Goal: Task Accomplishment & Management: Manage account settings

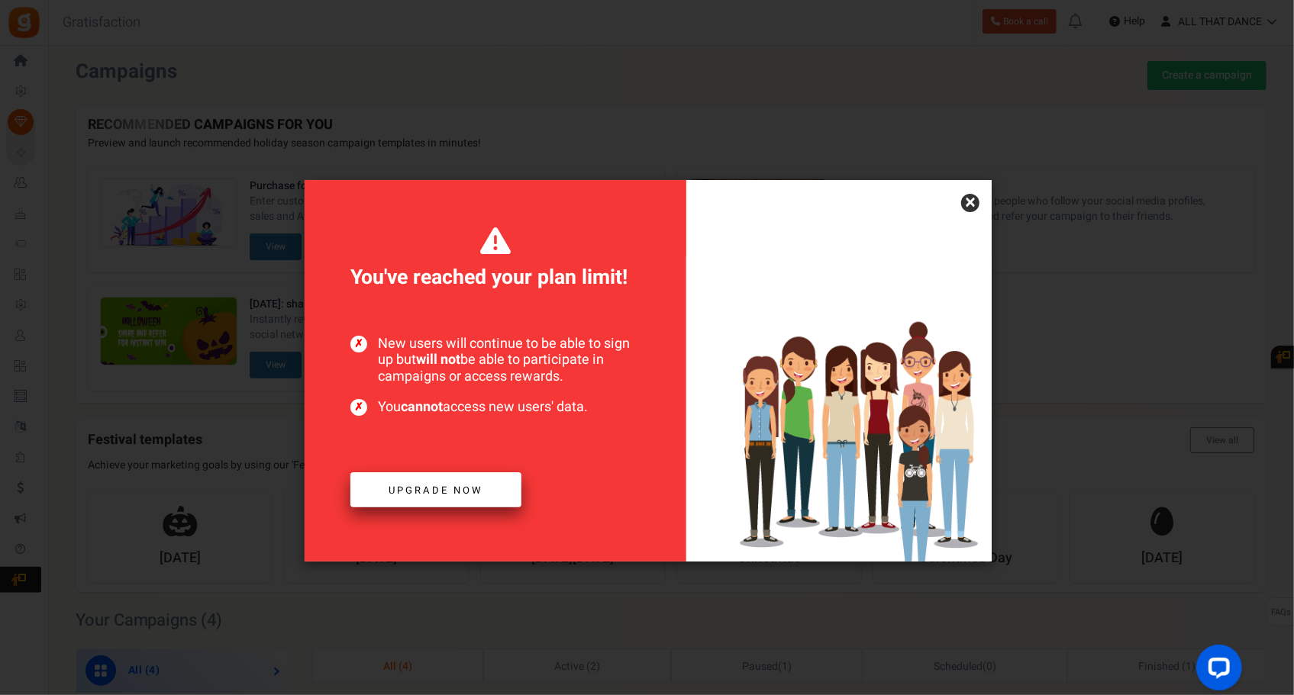
click at [482, 495] on span "Upgrade now" at bounding box center [436, 490] width 95 height 15
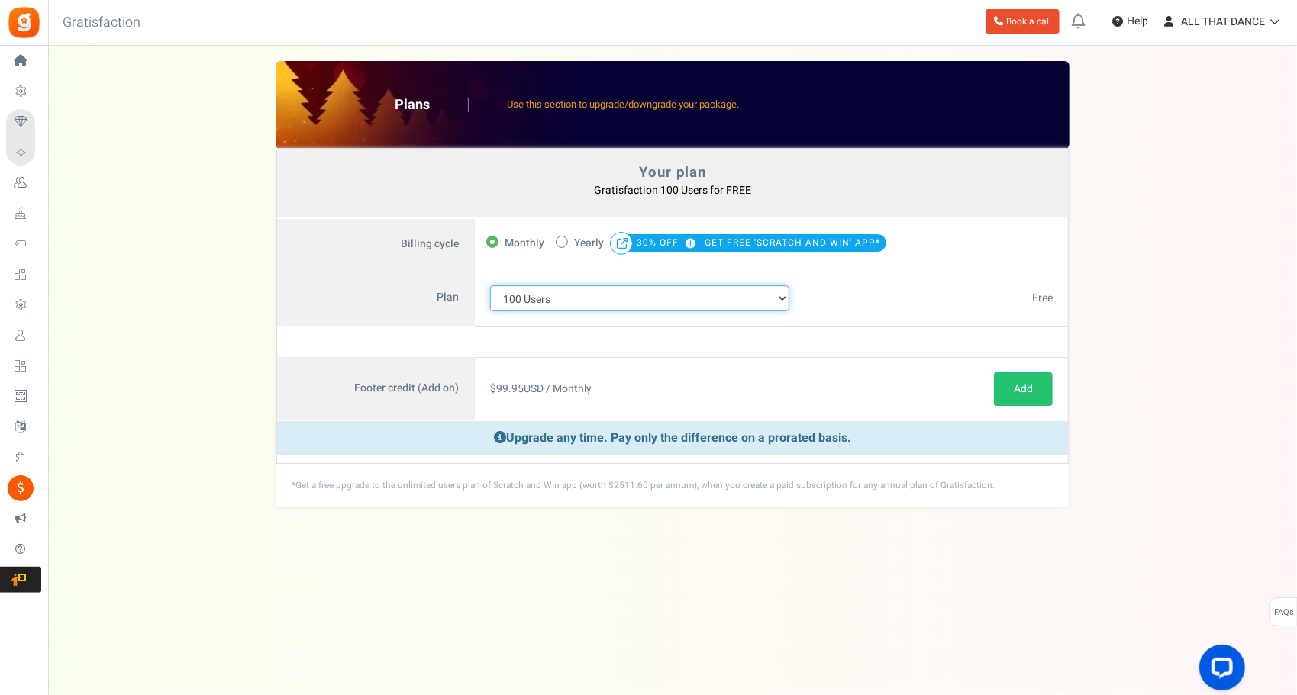
click at [579, 288] on select "100 Users 200 Users 500 Users 1000 Users 2000 Users 3000 Users 4000 Users 5000 …" at bounding box center [639, 299] width 299 height 26
click at [490, 286] on select "100 Users 200 Users 500 Users 1000 Users 2000 Users 3000 Users 4000 Users 5000 …" at bounding box center [639, 299] width 299 height 26
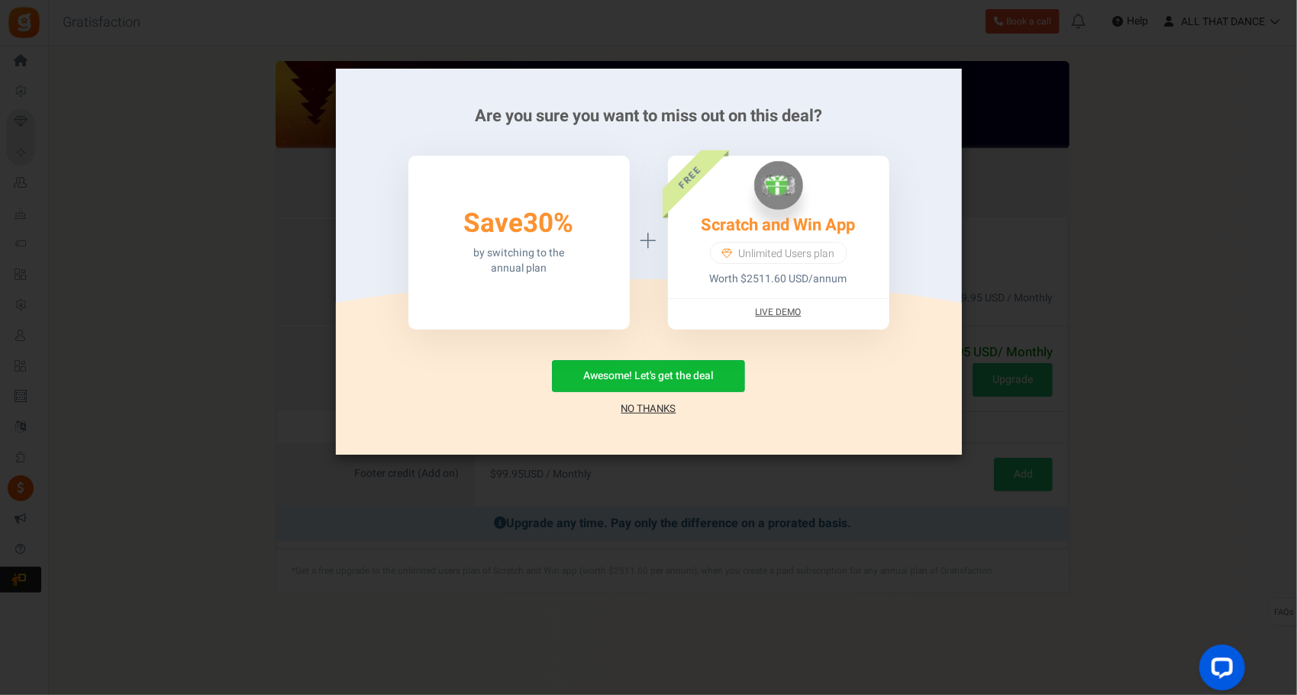
click at [633, 407] on link "No Thanks" at bounding box center [648, 409] width 55 height 15
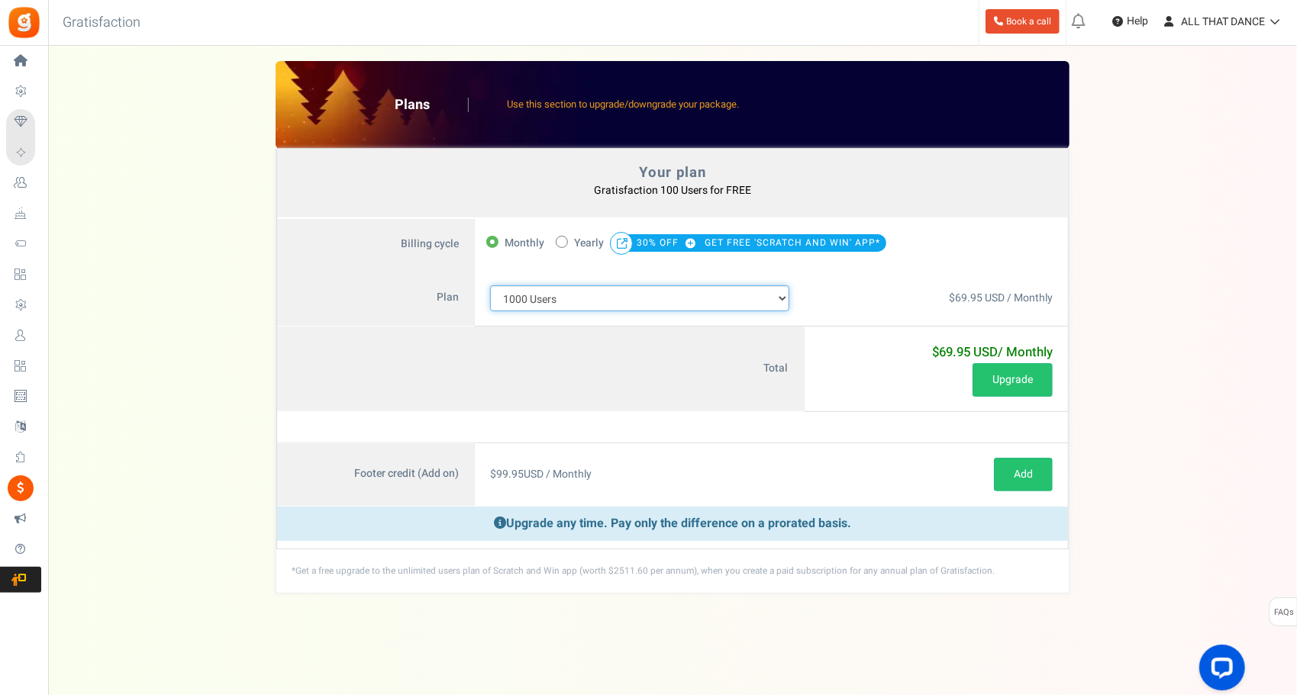
click at [639, 295] on select "100 Users 200 Users 500 Users 1000 Users 2000 Users 3000 Users 4000 Users 5000 …" at bounding box center [639, 299] width 299 height 26
click at [490, 286] on select "100 Users 200 Users 500 Users 1000 Users 2000 Users 3000 Users 4000 Users 5000 …" at bounding box center [639, 299] width 299 height 26
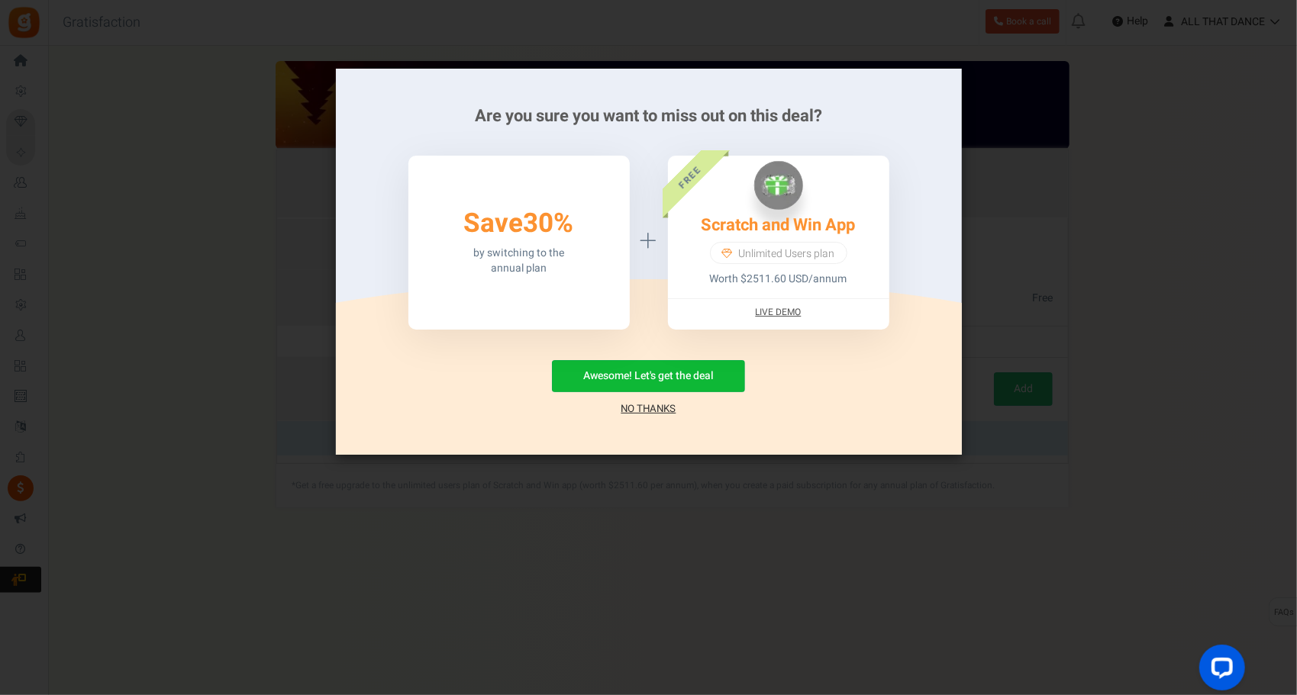
click at [637, 406] on link "No Thanks" at bounding box center [648, 409] width 55 height 15
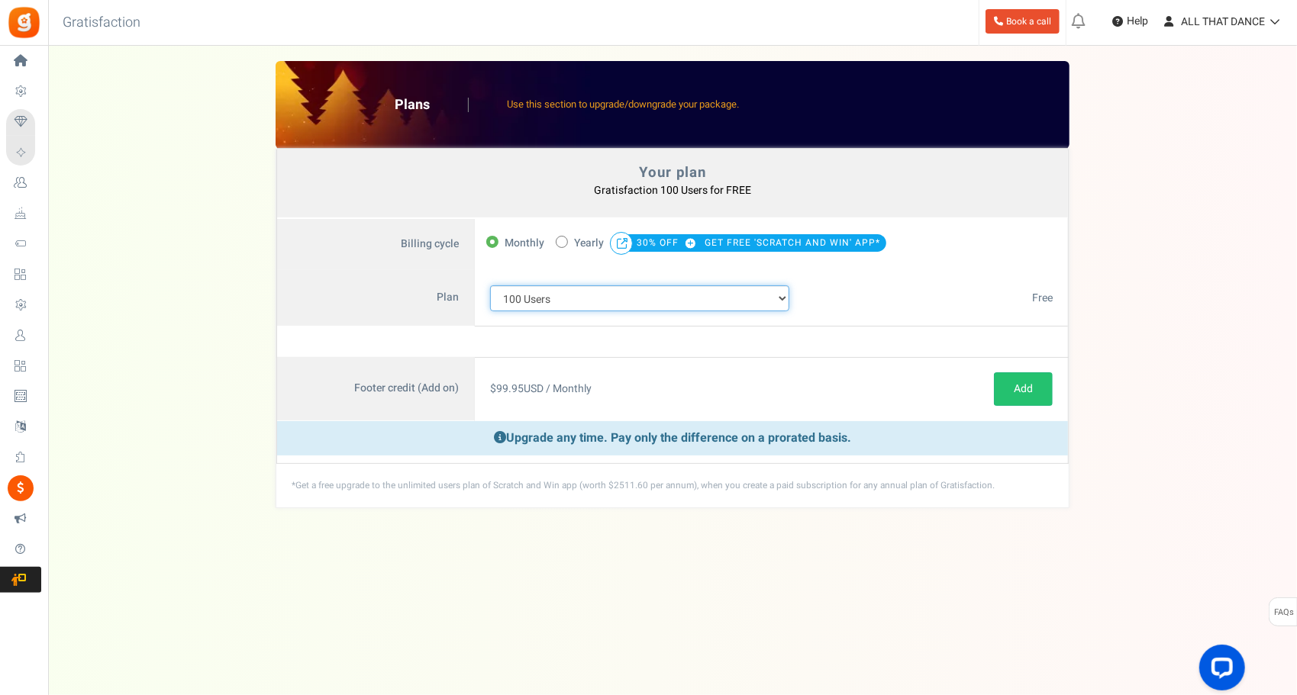
click at [634, 309] on select "100 Users 200 Users 500 Users 1000 Users 2000 Users 3000 Users 4000 Users 5000 …" at bounding box center [639, 299] width 299 height 26
click at [490, 286] on select "100 Users 200 Users 500 Users 1000 Users 2000 Users 3000 Users 4000 Users 5000 …" at bounding box center [639, 299] width 299 height 26
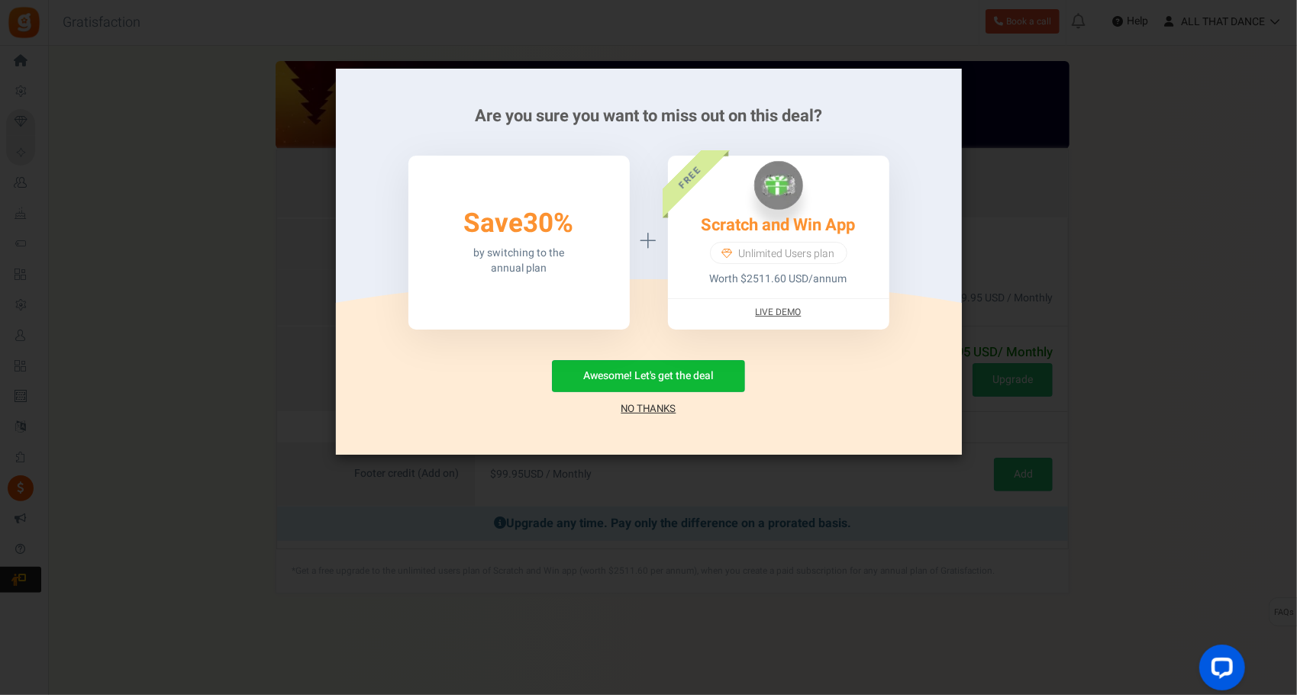
click at [630, 406] on link "No Thanks" at bounding box center [648, 409] width 55 height 15
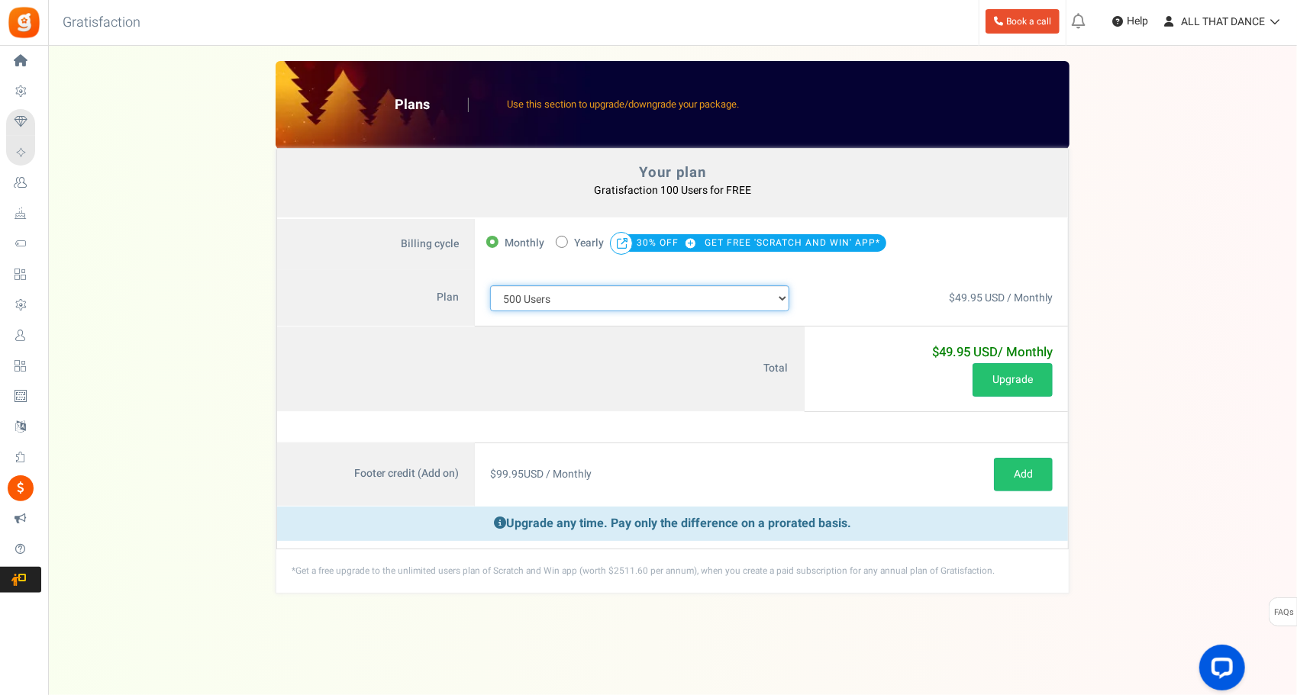
click at [617, 289] on select "100 Users 200 Users 500 Users 1000 Users 2000 Users 3000 Users 4000 Users 5000 …" at bounding box center [639, 299] width 299 height 26
select select "710"
click at [490, 286] on select "100 Users 200 Users 500 Users 1000 Users 2000 Users 3000 Users 4000 Users 5000 …" at bounding box center [639, 299] width 299 height 26
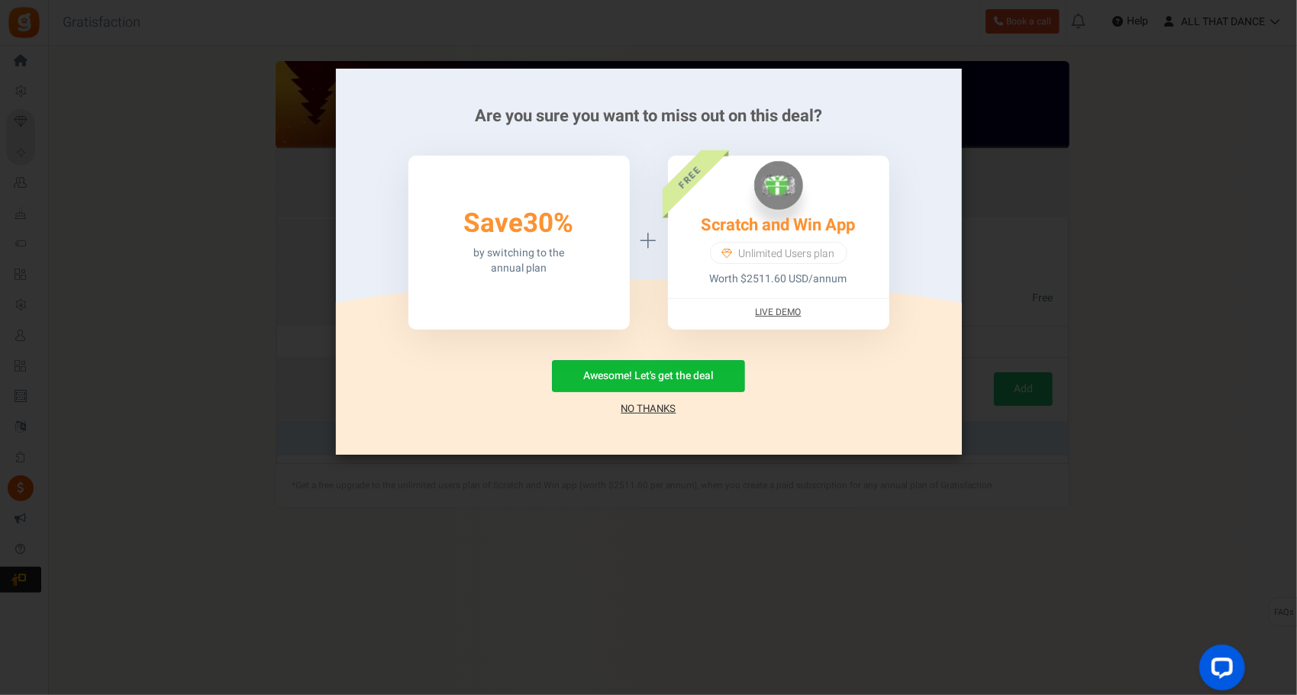
click at [662, 409] on link "No Thanks" at bounding box center [648, 409] width 55 height 15
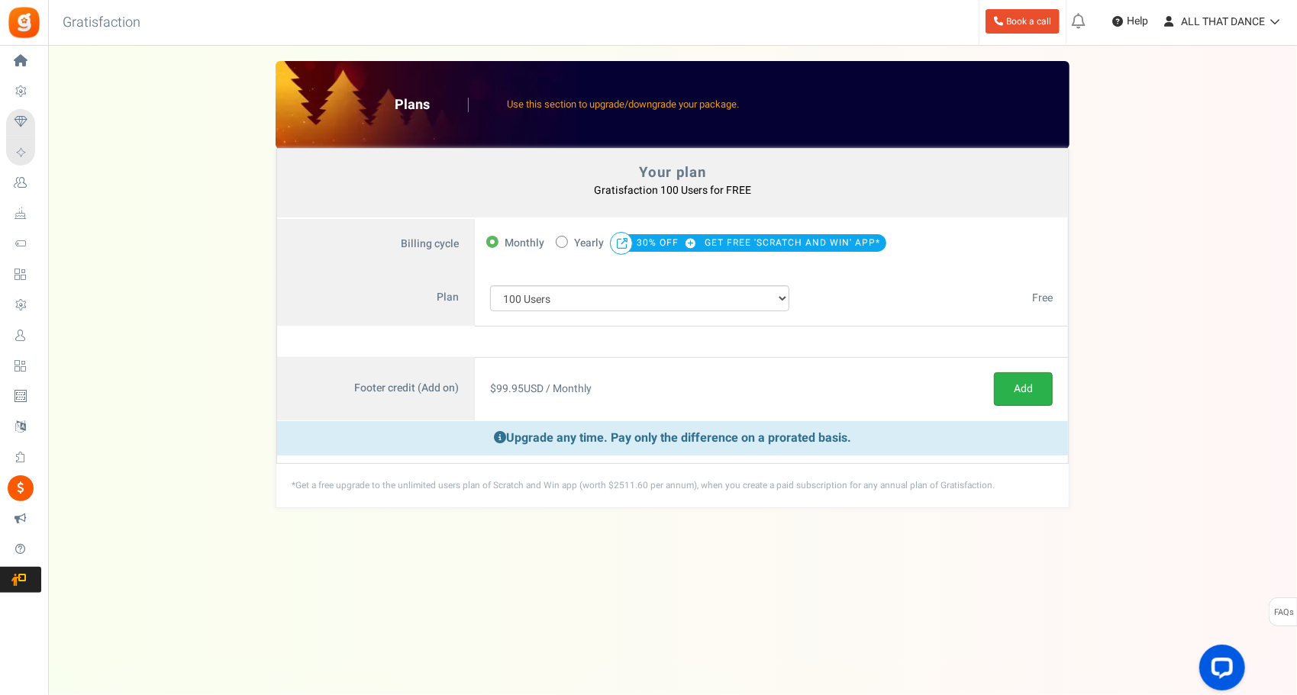
click at [1015, 395] on link "Add" at bounding box center [1023, 390] width 59 height 34
click at [1242, 26] on span "ALL THAT DANCE" at bounding box center [1223, 22] width 84 height 16
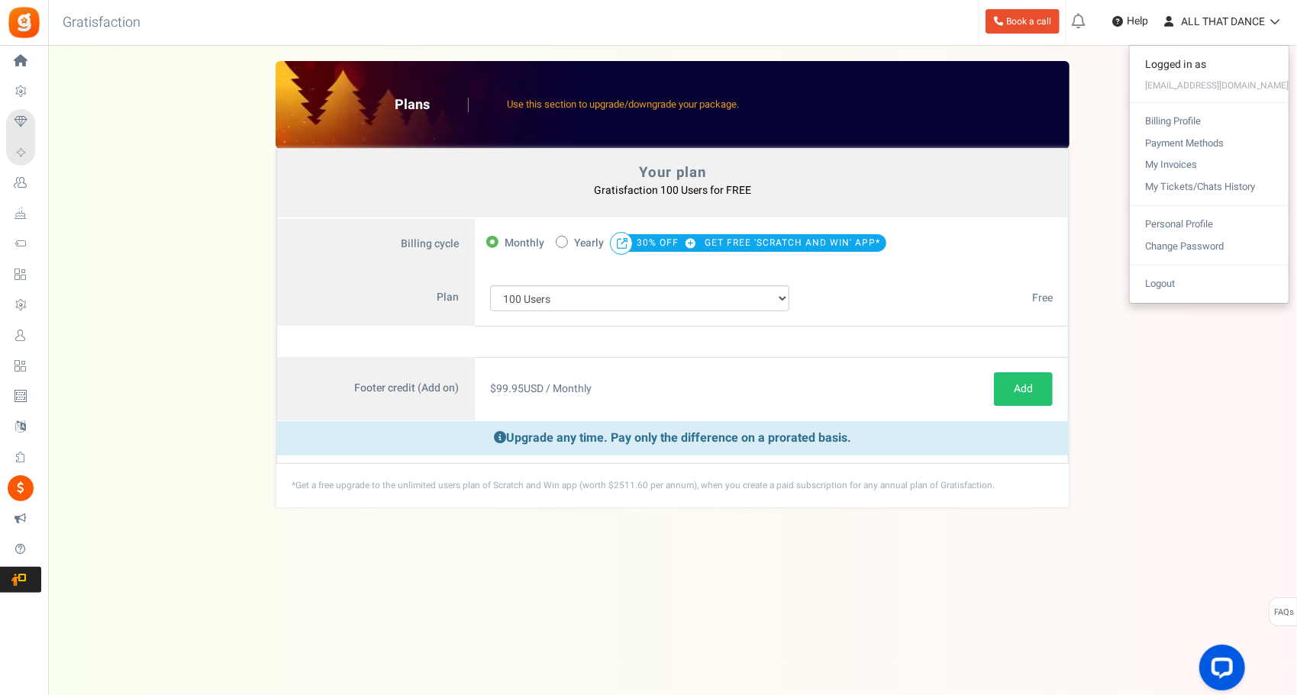
click at [566, 239] on span at bounding box center [562, 242] width 12 height 12
click at [566, 239] on input "50% OFF Limited time offer! Yearly 30% OFF GET FREE 'SCRATCH AND WIN' APP*" at bounding box center [561, 241] width 10 height 10
radio input "true"
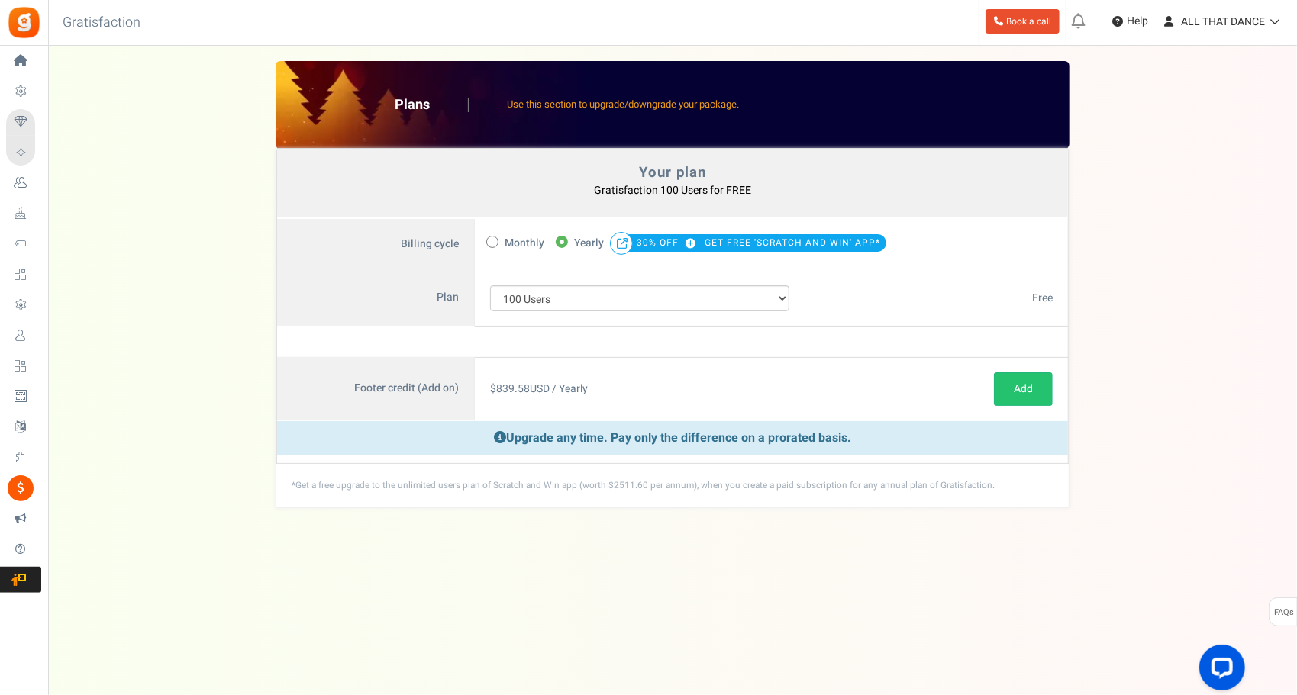
click at [492, 243] on span at bounding box center [492, 242] width 12 height 12
click at [492, 243] on input "Monthly" at bounding box center [491, 241] width 10 height 10
radio input "true"
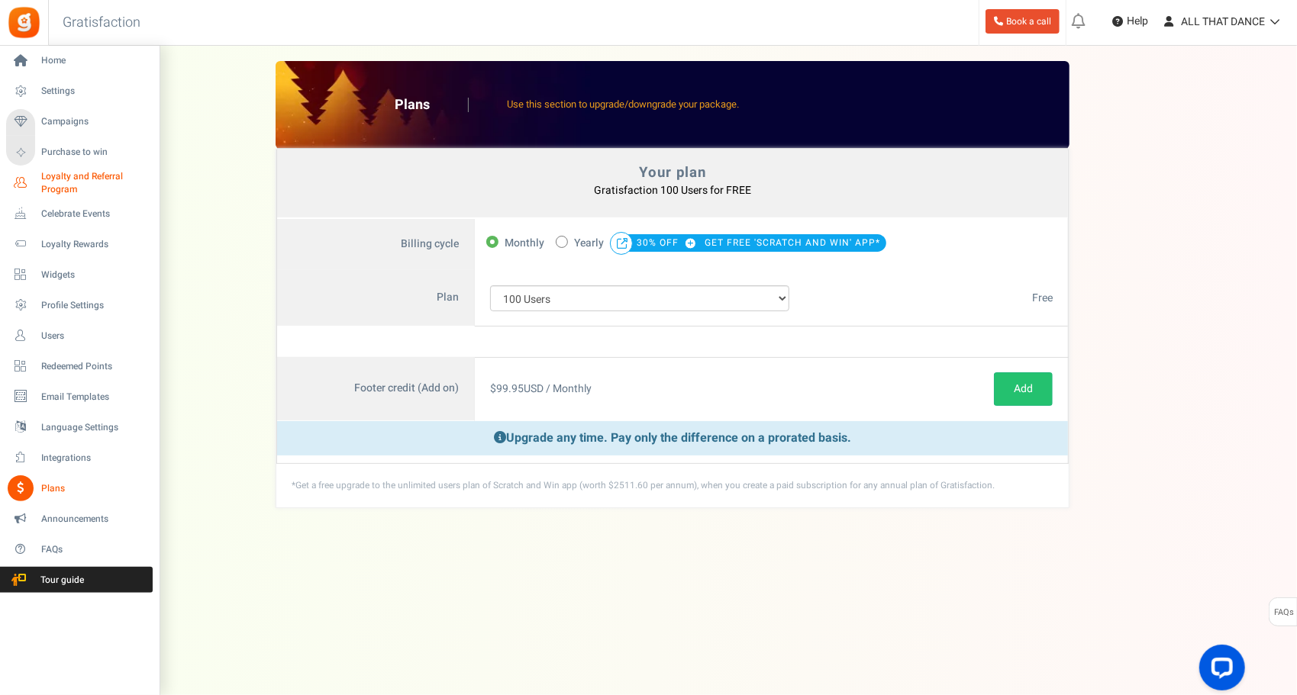
click at [32, 181] on icon at bounding box center [21, 183] width 26 height 26
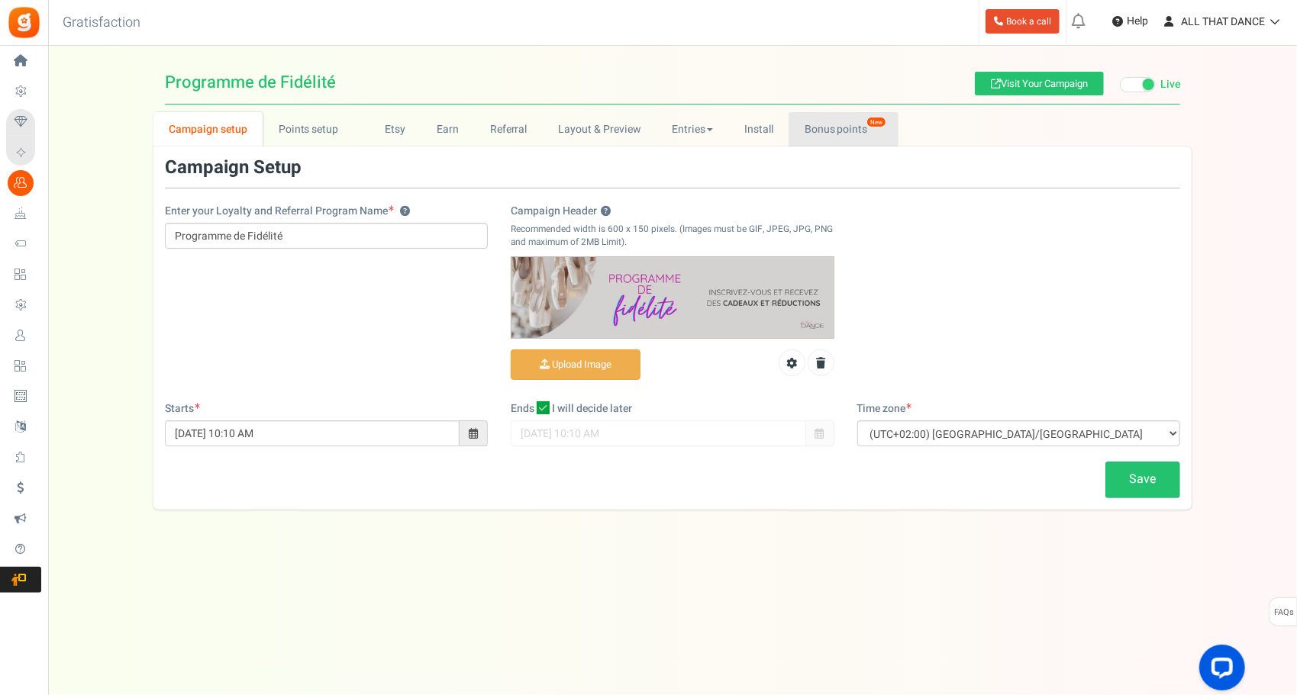
click at [805, 144] on link "Bonus points New" at bounding box center [843, 129] width 109 height 34
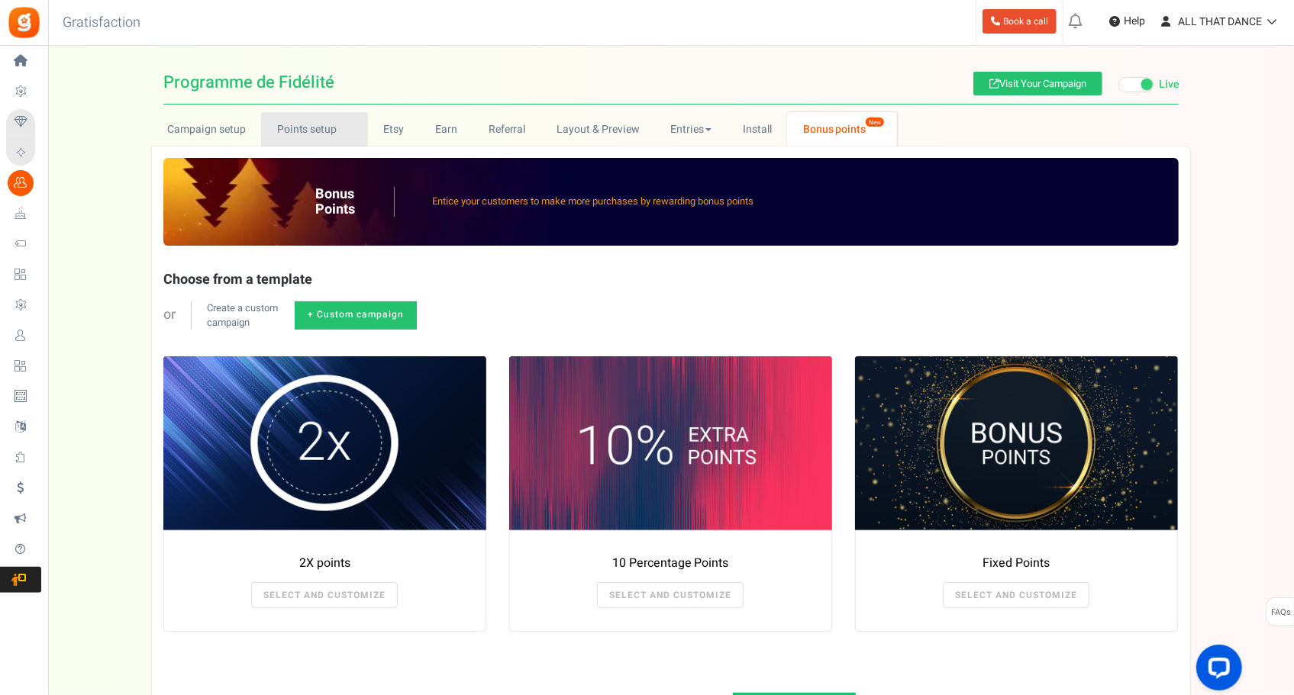
click at [316, 134] on link "Points setup New" at bounding box center [314, 129] width 106 height 34
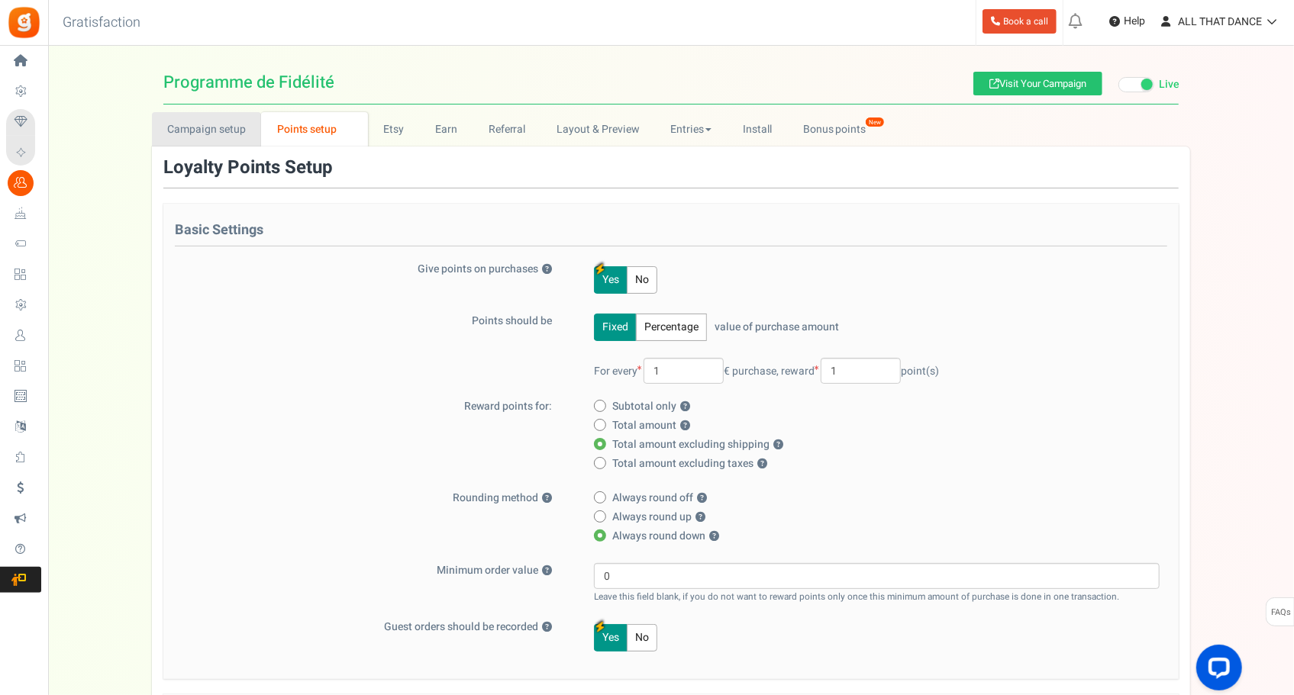
click at [215, 134] on link "Campaign setup" at bounding box center [206, 129] width 109 height 34
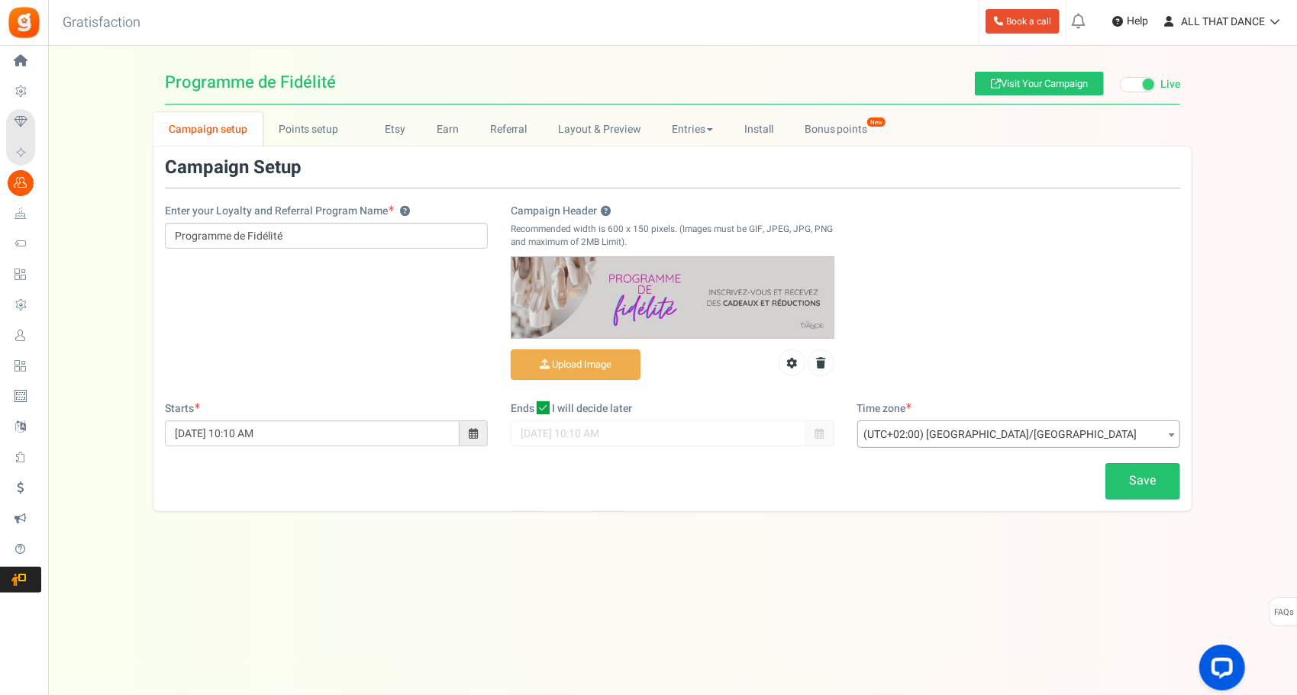
click at [309, 149] on div "Campaign Setup Enter your Loyalty and Referral Program Name ? Programme de Fidé…" at bounding box center [672, 329] width 1038 height 365
click at [310, 138] on link "Points setup New" at bounding box center [316, 129] width 106 height 34
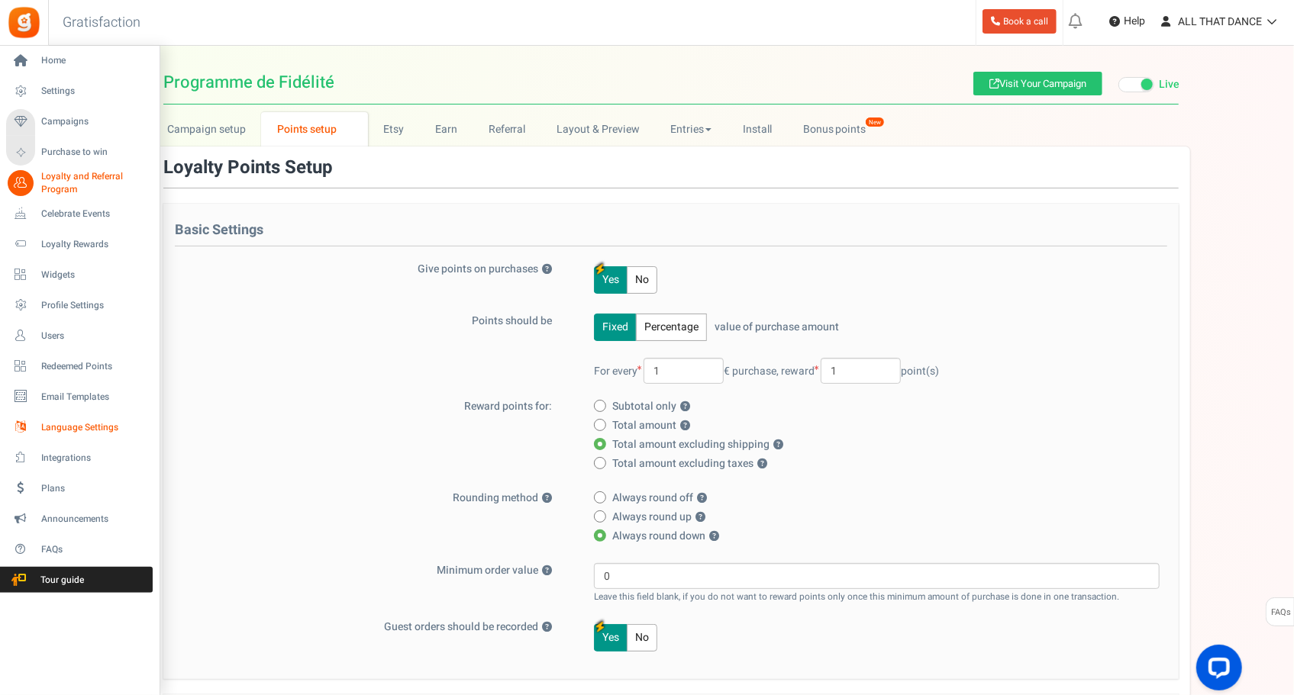
click at [89, 431] on span "Language Settings" at bounding box center [94, 427] width 107 height 13
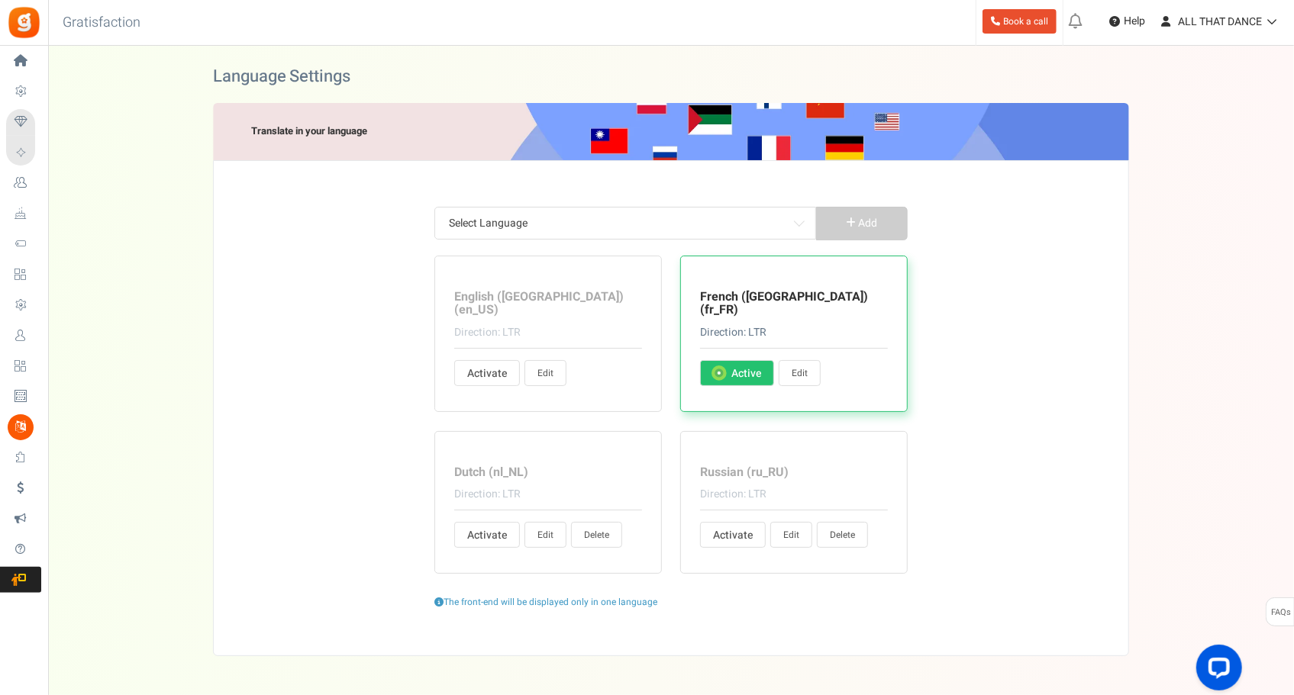
click at [467, 370] on input "Activate Active" at bounding box center [472, 375] width 10 height 10
radio input "true"
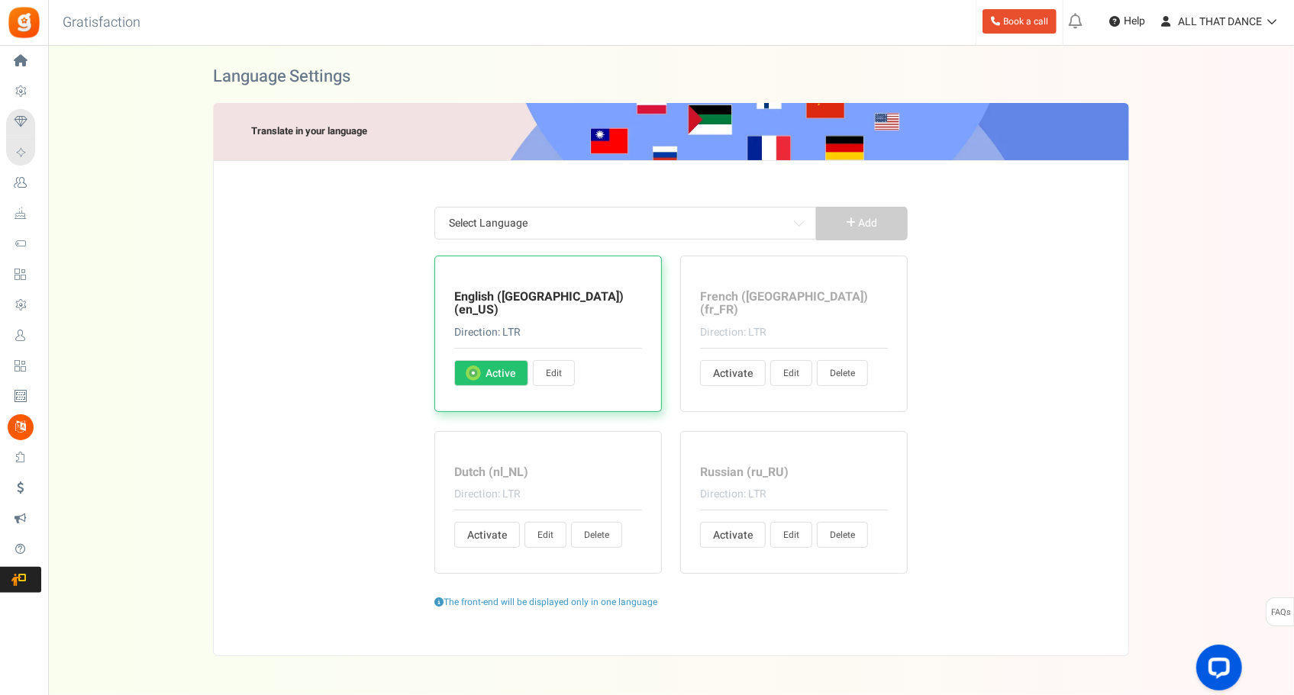
click at [721, 366] on span "Activate" at bounding box center [731, 373] width 36 height 15
click at [721, 370] on input "Activate Active" at bounding box center [718, 375] width 10 height 10
radio input "true"
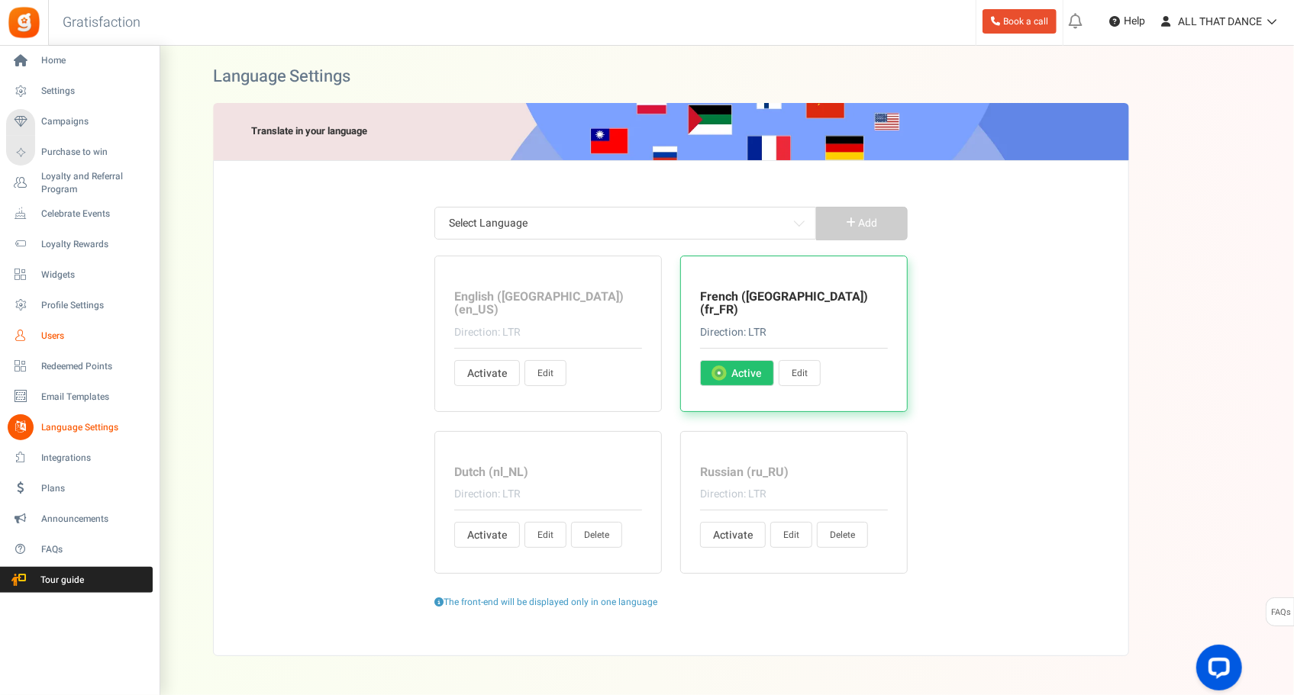
click at [28, 336] on icon at bounding box center [21, 336] width 26 height 26
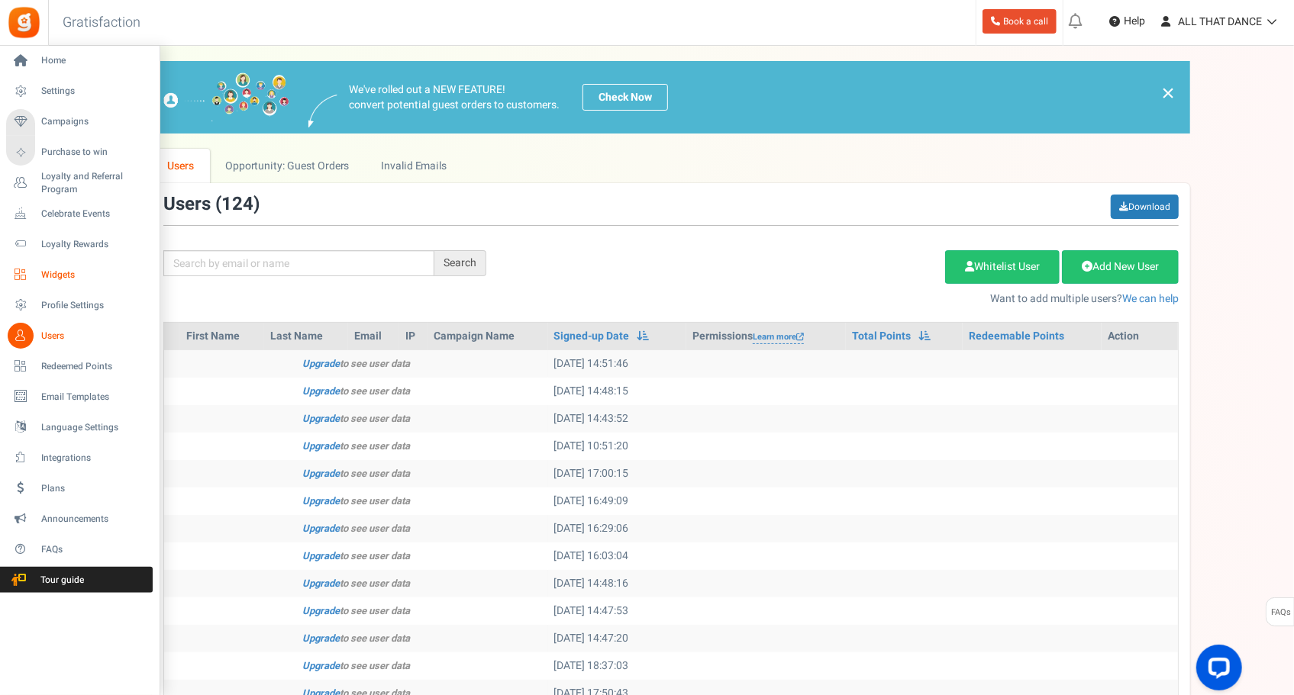
click at [58, 279] on span "Widgets" at bounding box center [94, 275] width 107 height 13
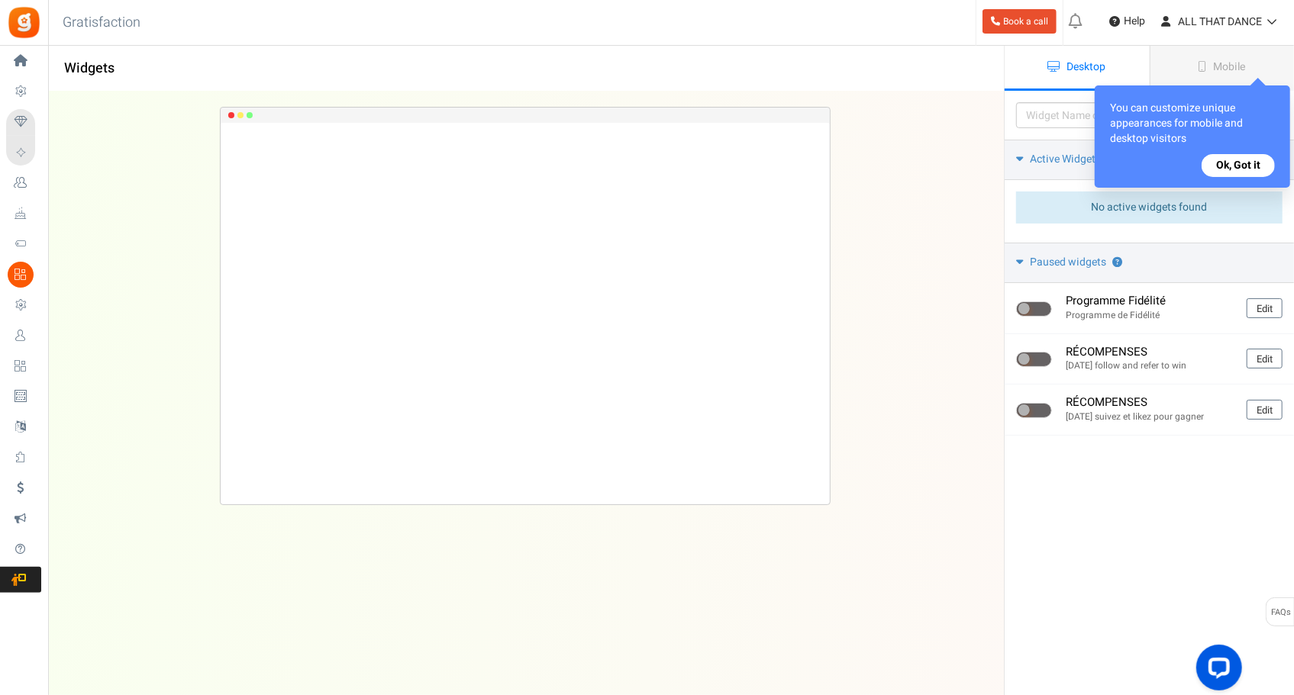
click at [1228, 174] on button "Ok, Got it" at bounding box center [1238, 165] width 73 height 23
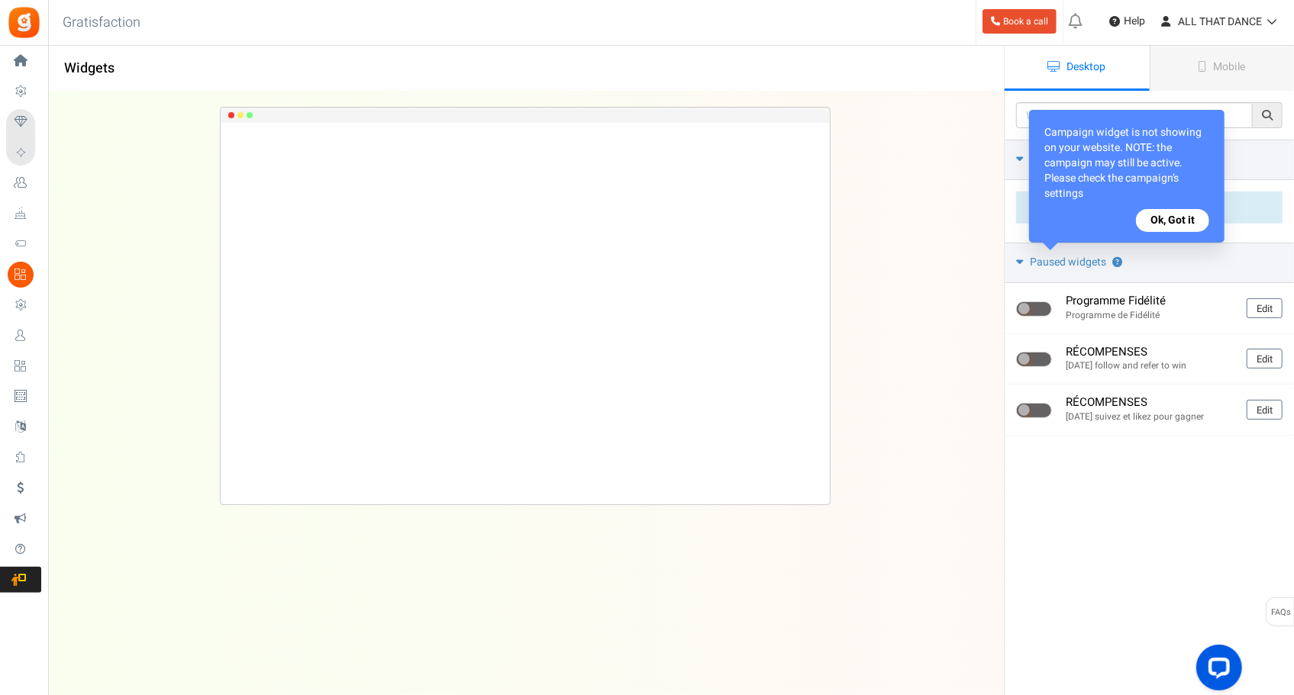
click at [1167, 221] on button "Ok, Got it" at bounding box center [1172, 220] width 73 height 23
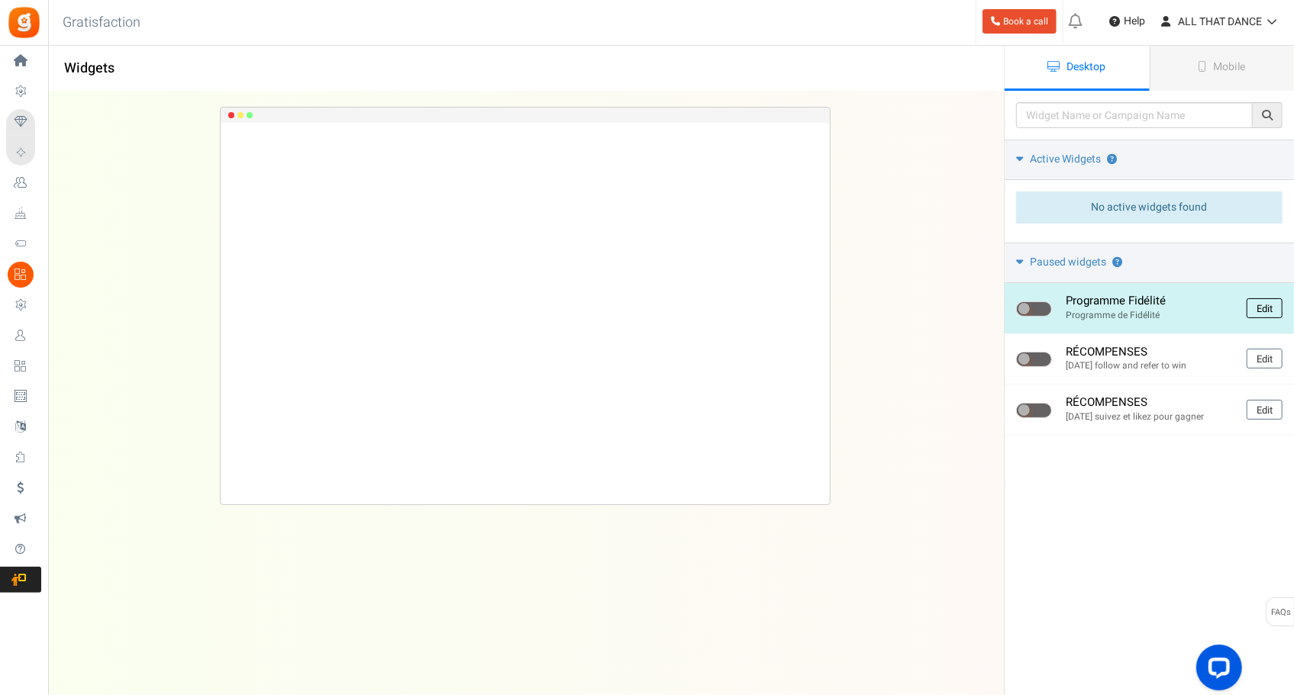
click at [1257, 304] on link "Edit" at bounding box center [1265, 309] width 36 height 20
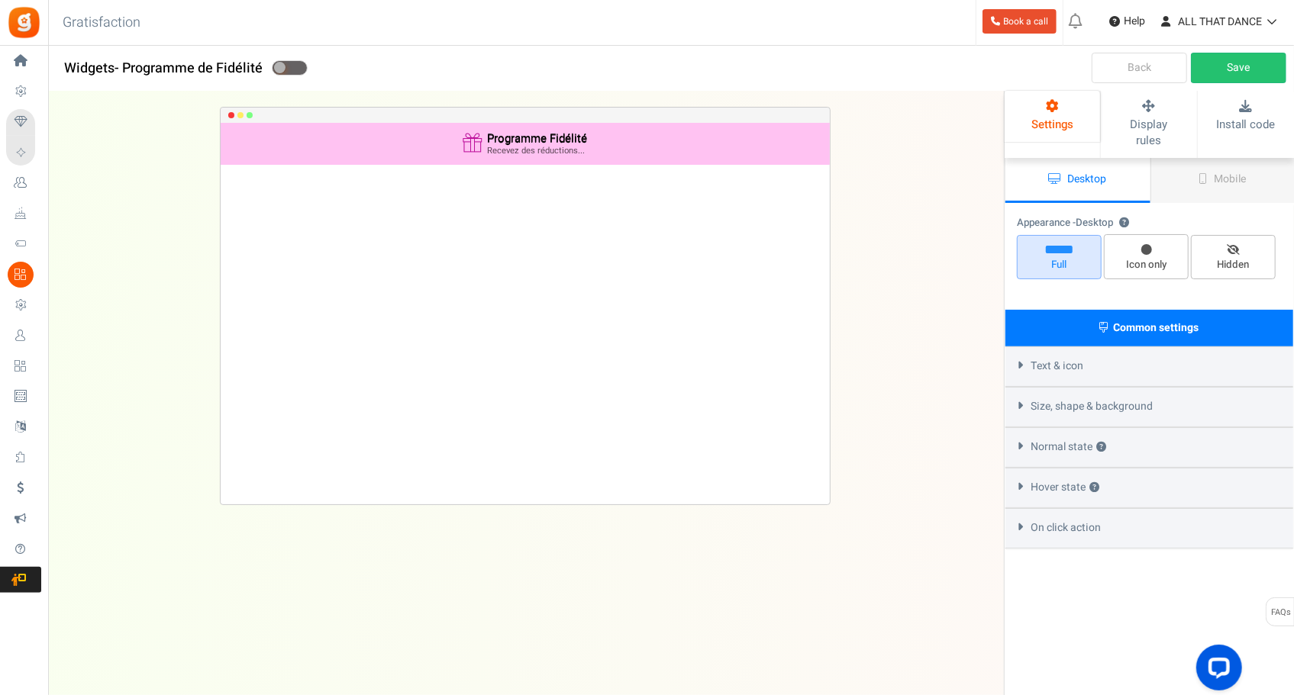
select select "top-bar"
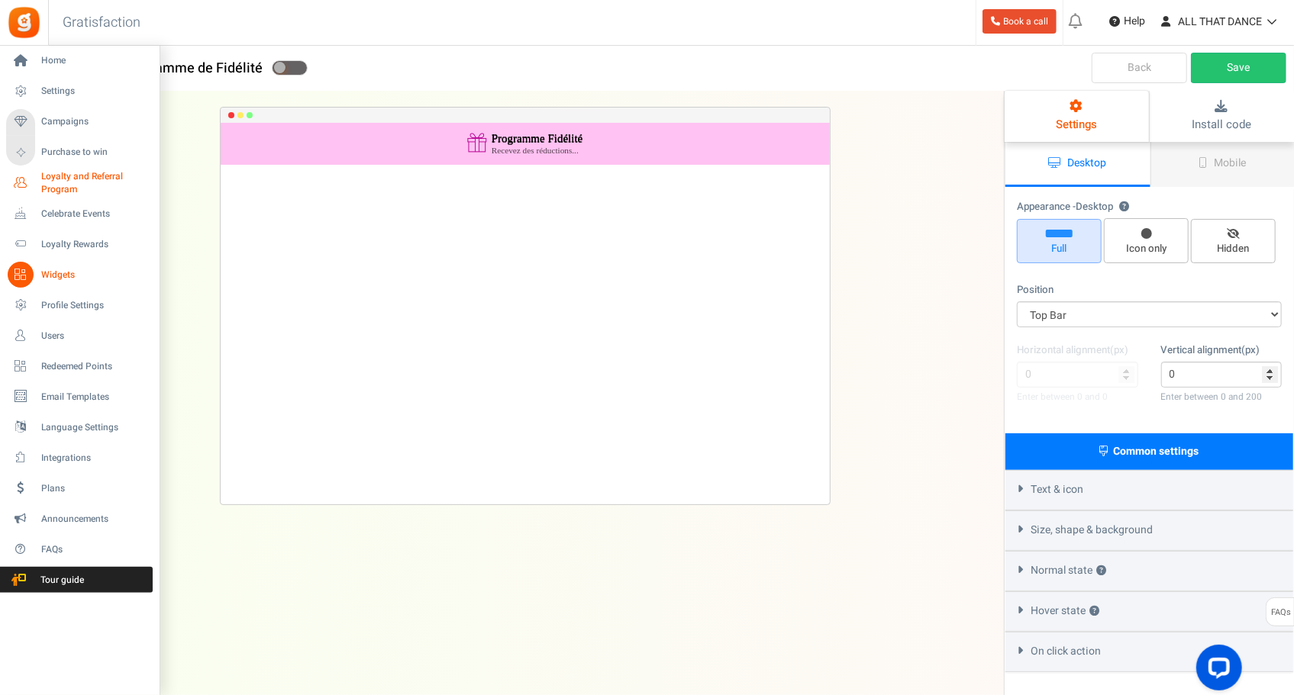
click at [61, 193] on span "Loyalty and Referral Program" at bounding box center [96, 183] width 111 height 26
click at [63, 215] on span "Celebrate Events" at bounding box center [94, 214] width 107 height 13
click at [64, 244] on span "Loyalty Rewards" at bounding box center [94, 244] width 107 height 13
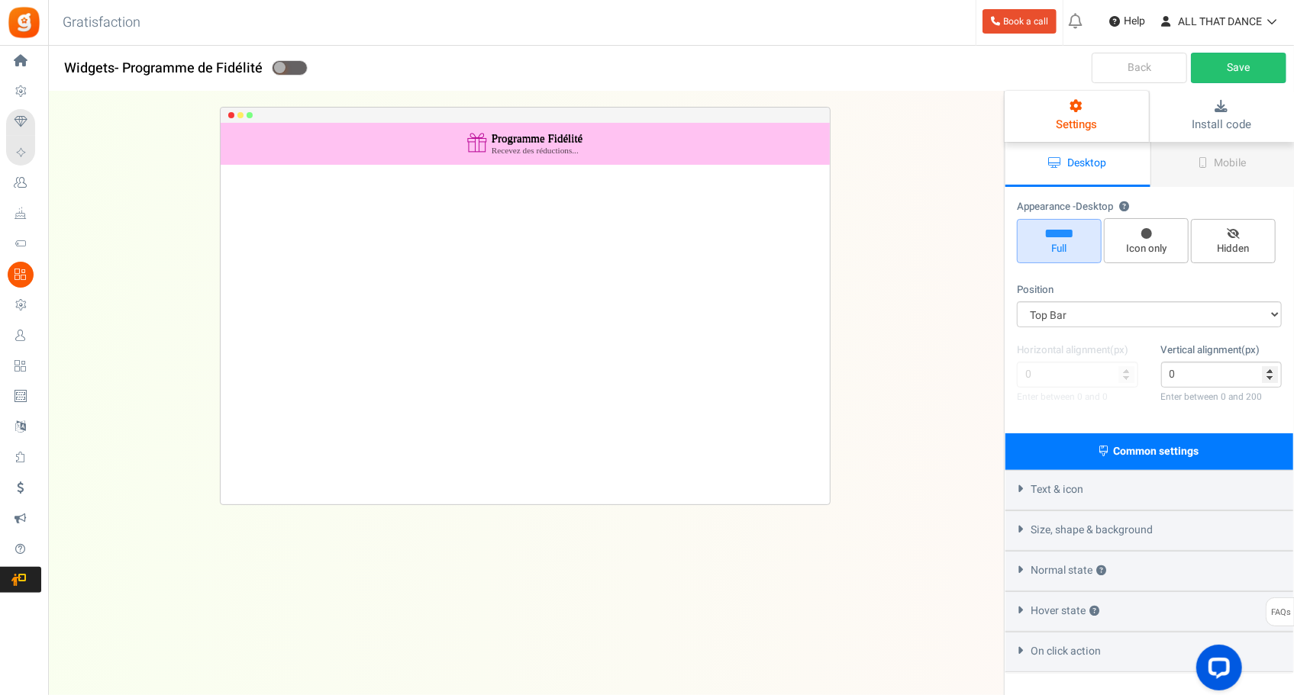
click at [1127, 59] on link "Back" at bounding box center [1139, 68] width 95 height 31
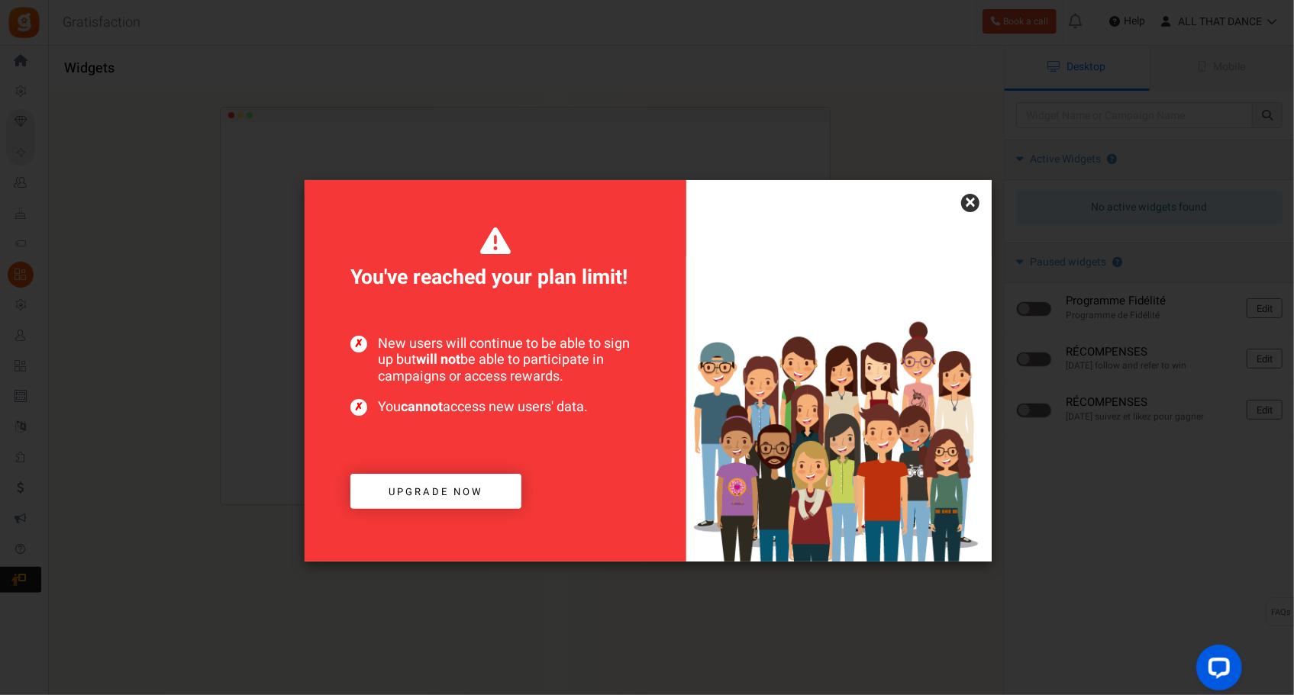
click at [968, 202] on link "×" at bounding box center [970, 203] width 18 height 18
